Goal: Check status: Check status

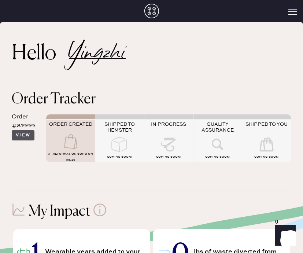
click at [27, 136] on button "View" at bounding box center [23, 135] width 23 height 10
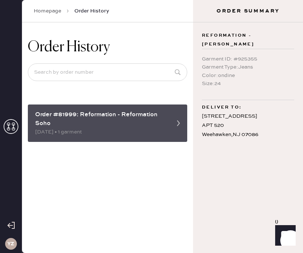
click at [68, 127] on div "Order #81999: Reformation - Reformation Soho" at bounding box center [100, 119] width 131 height 18
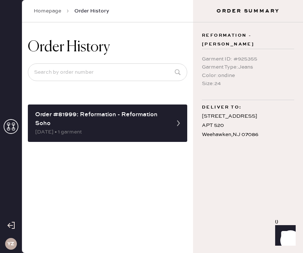
click at [10, 125] on icon at bounding box center [11, 126] width 15 height 15
